Goal: Task Accomplishment & Management: Manage account settings

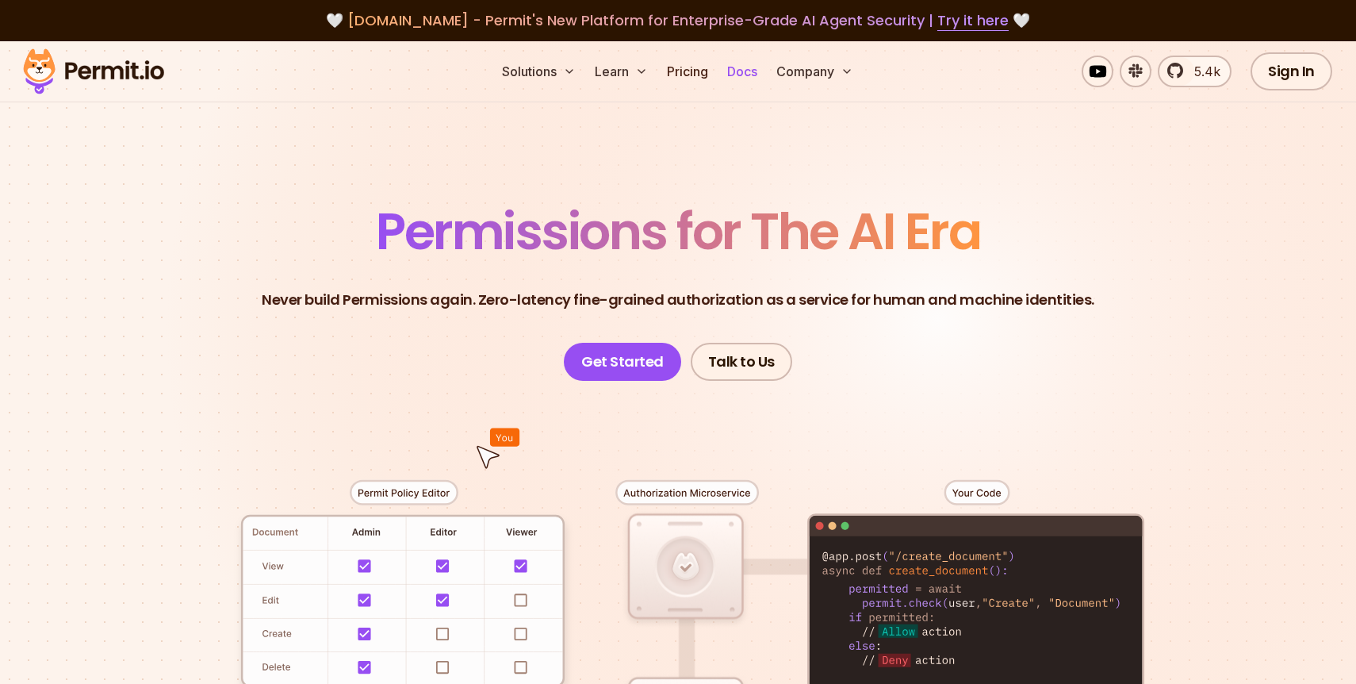
click at [740, 75] on link "Docs" at bounding box center [742, 72] width 43 height 32
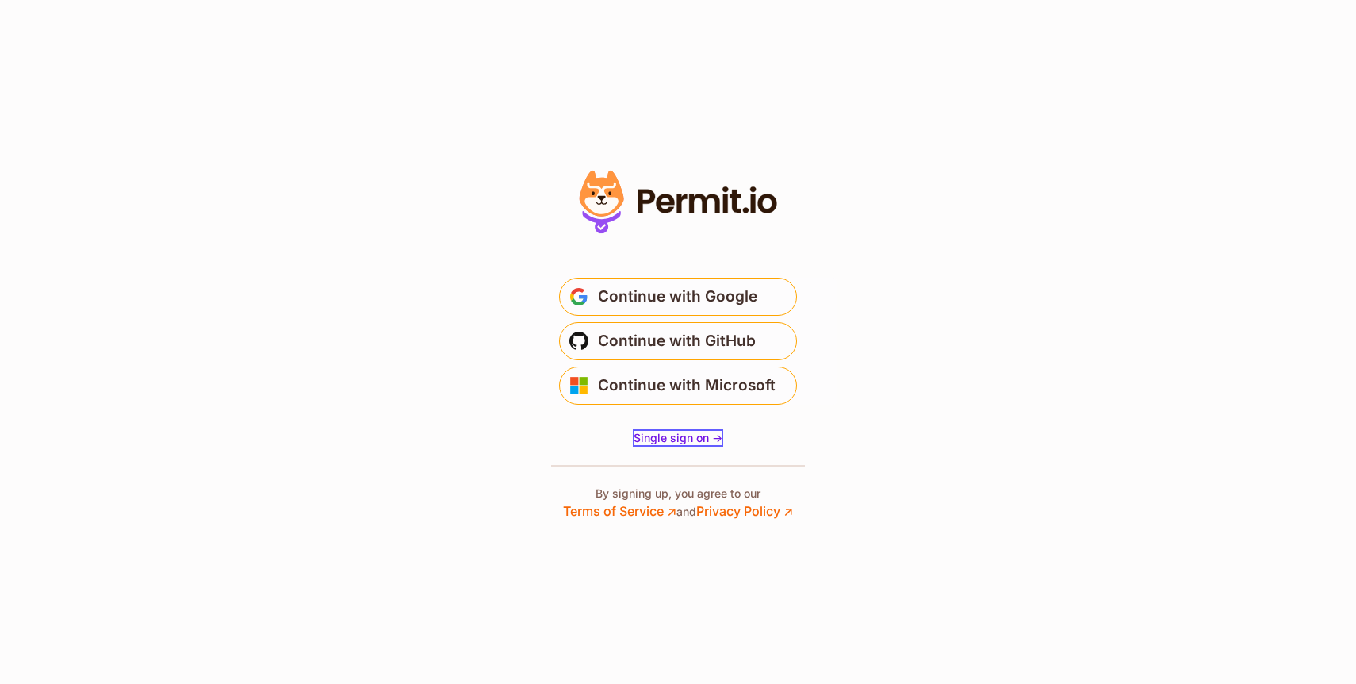
click at [672, 430] on link "Single sign on ->" at bounding box center [678, 438] width 89 height 16
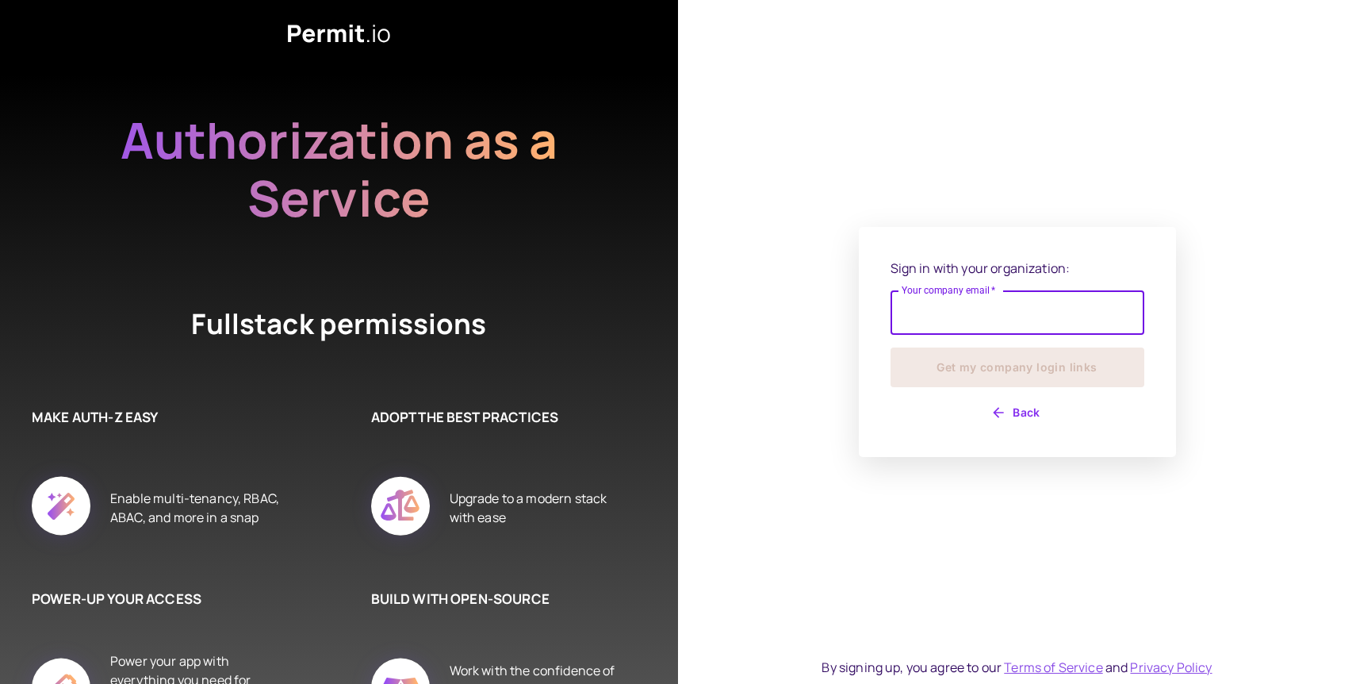
click at [933, 305] on input "Your company email   *" at bounding box center [1018, 312] width 254 height 44
type input "**********"
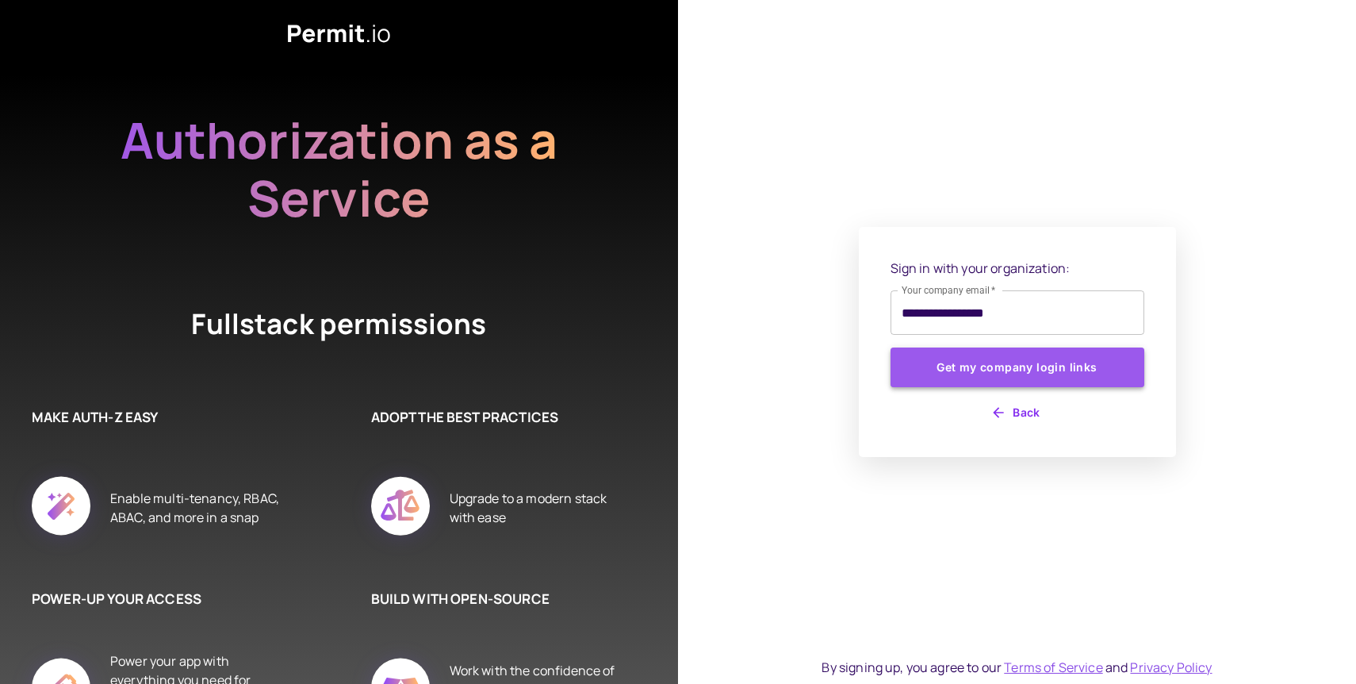
click at [973, 375] on button "Get my company login links" at bounding box center [1018, 367] width 254 height 40
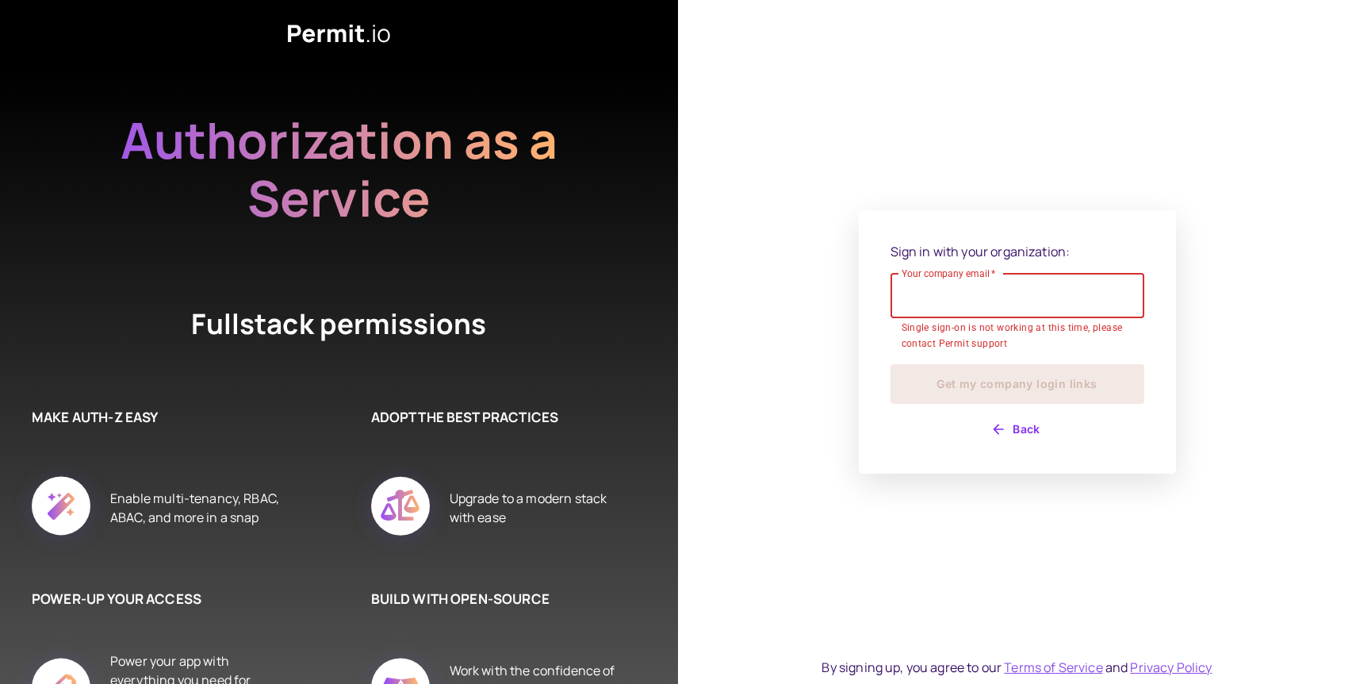
click at [1008, 424] on button "Back" at bounding box center [1018, 428] width 254 height 25
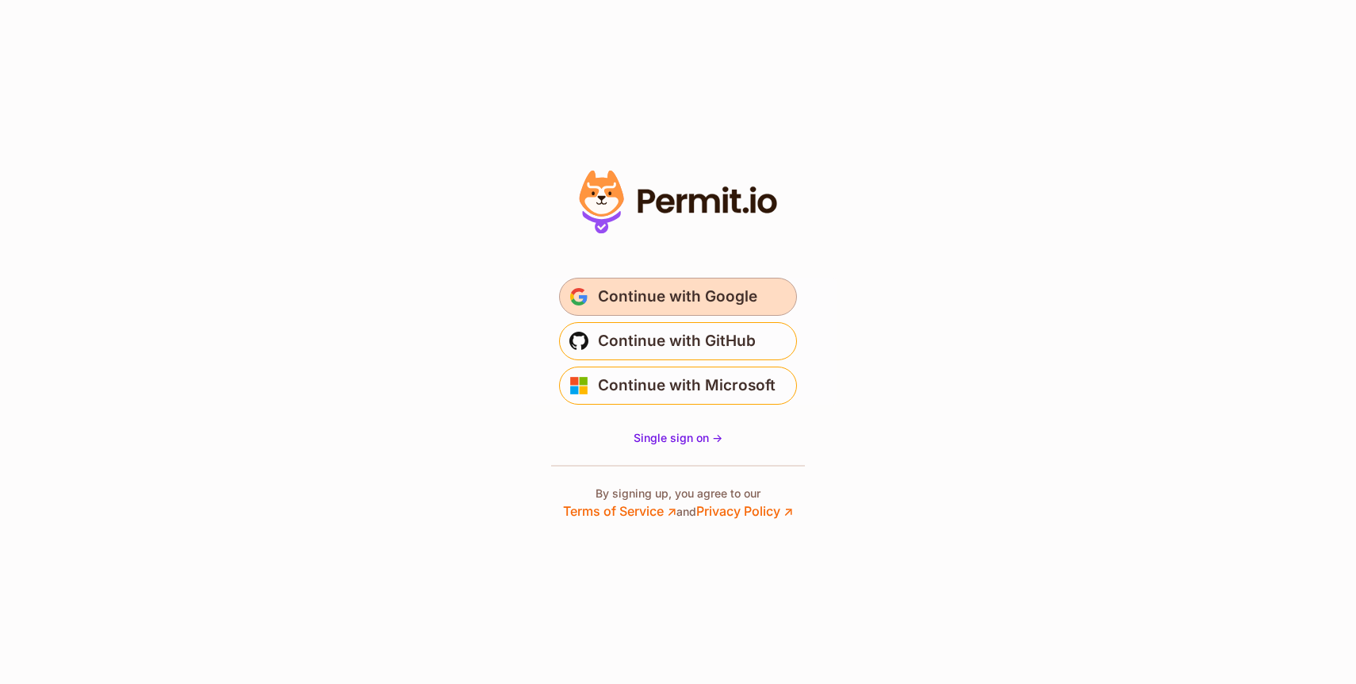
click at [733, 297] on span "Continue with Google" at bounding box center [677, 296] width 159 height 25
